Goal: Task Accomplishment & Management: Manage account settings

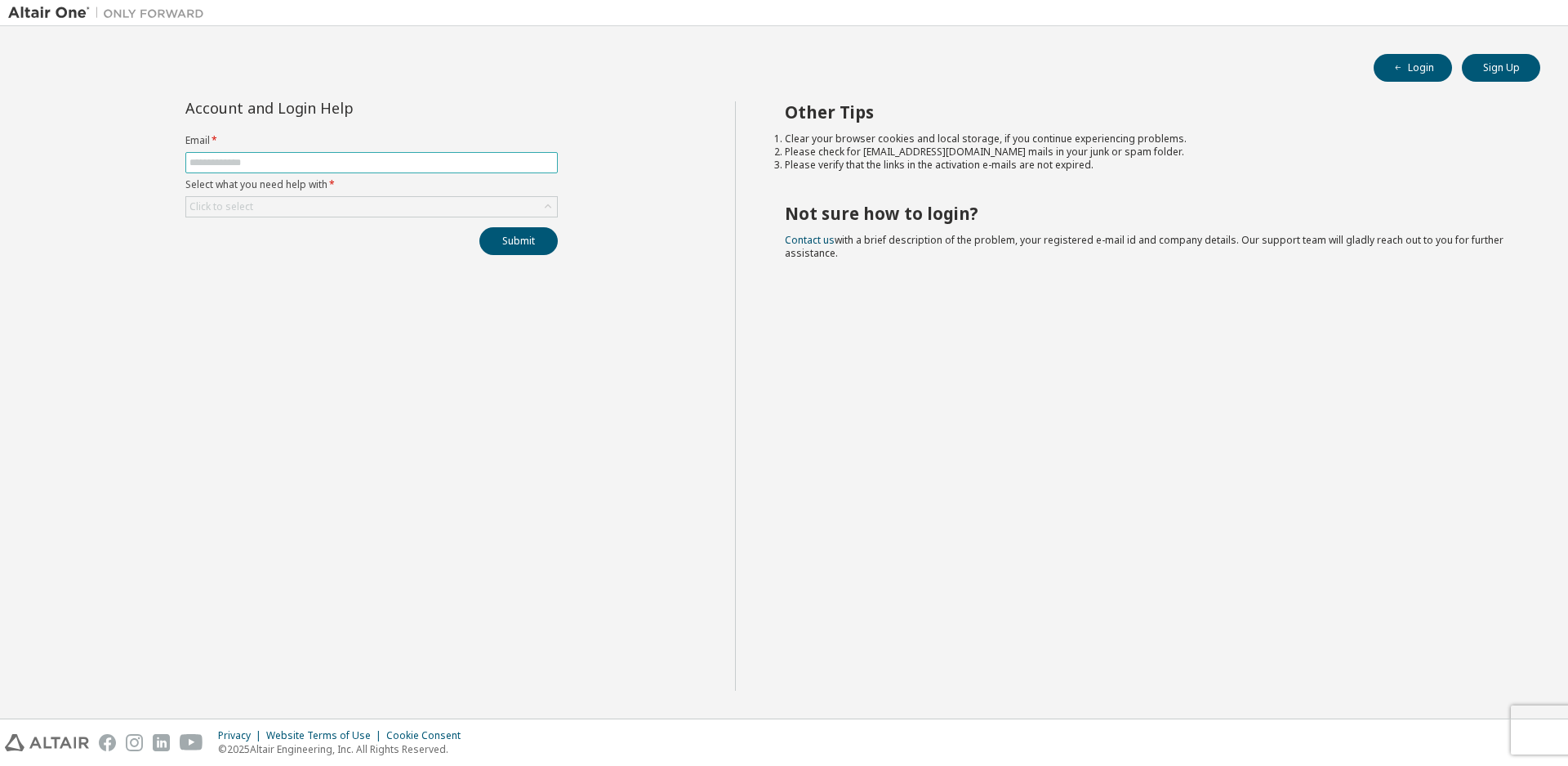
click at [359, 164] on input "text" at bounding box center [372, 163] width 364 height 13
click at [395, 214] on div "Click to select" at bounding box center [371, 206] width 371 height 20
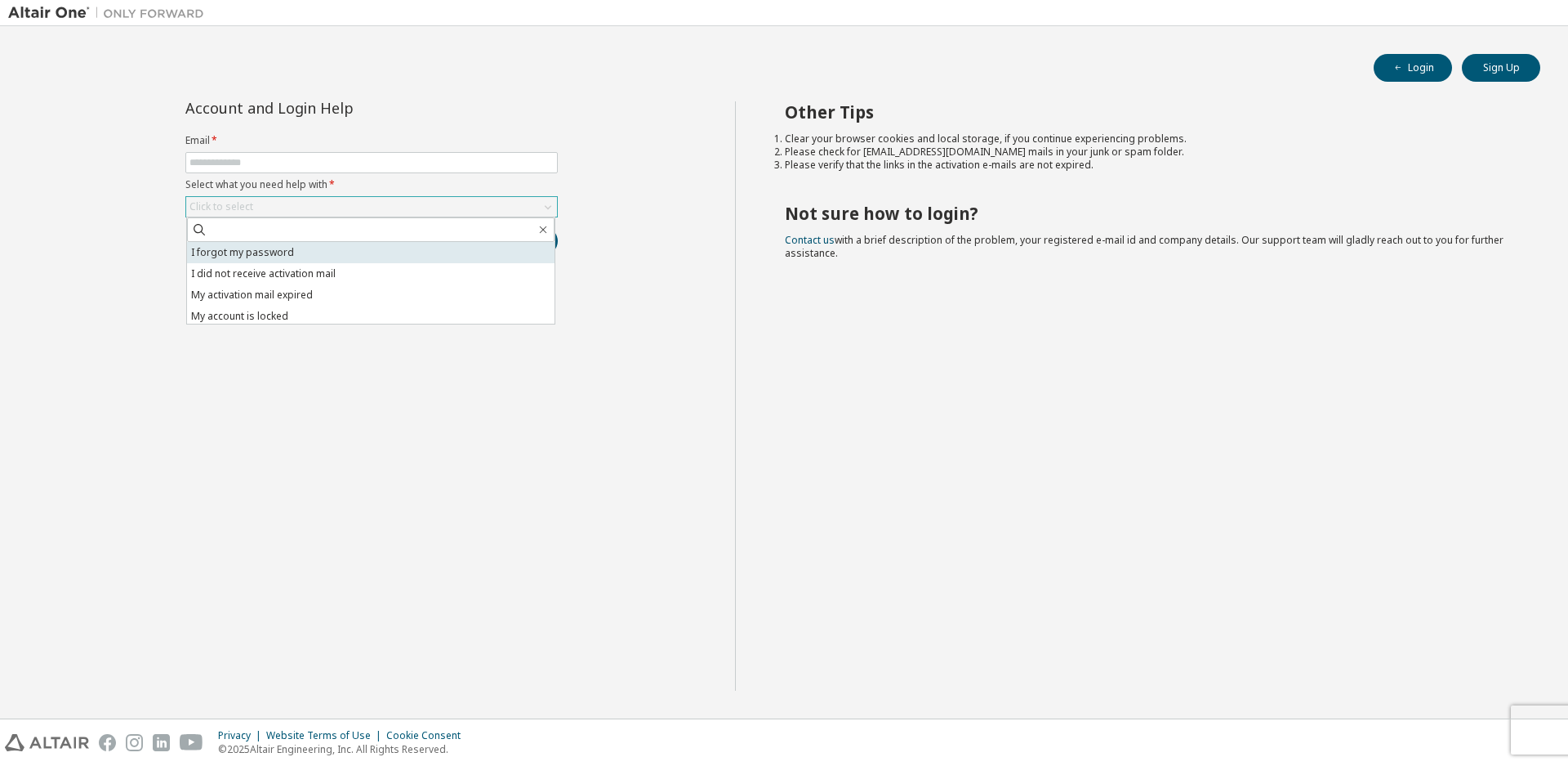
click at [328, 258] on li "I forgot my password" at bounding box center [370, 253] width 367 height 21
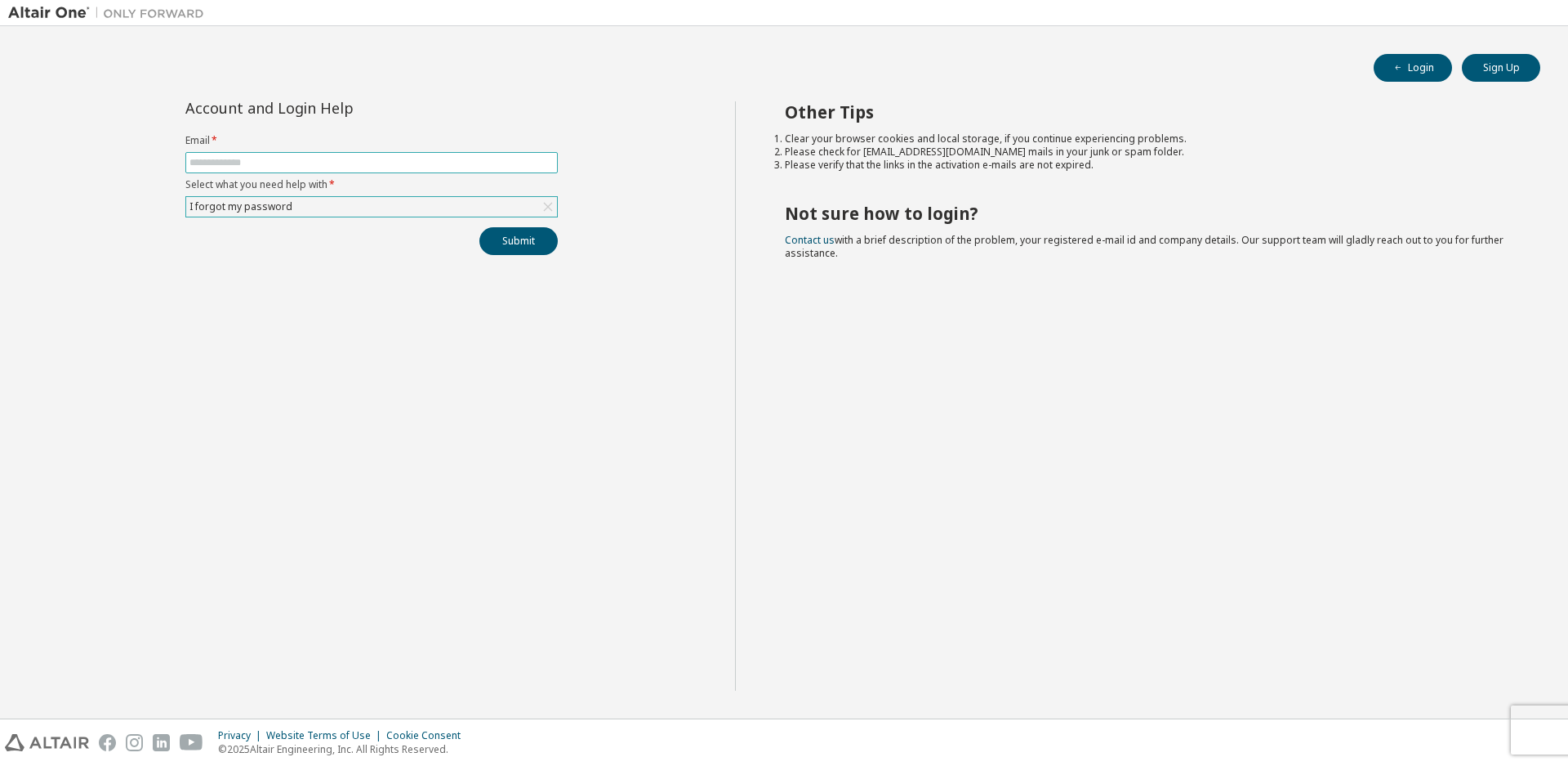
click at [344, 168] on input "text" at bounding box center [372, 163] width 364 height 13
type input "*"
